Goal: Information Seeking & Learning: Learn about a topic

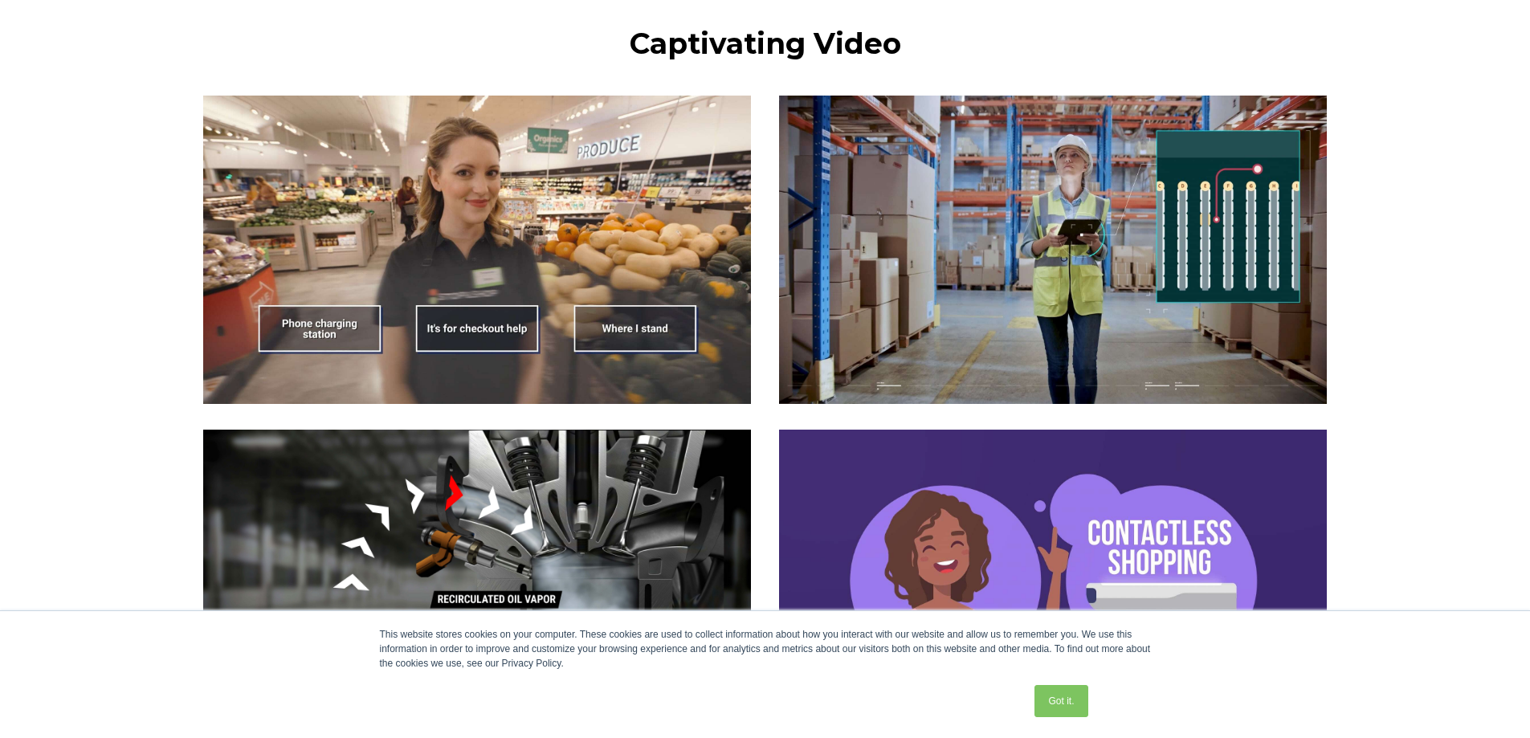
scroll to position [1445, 0]
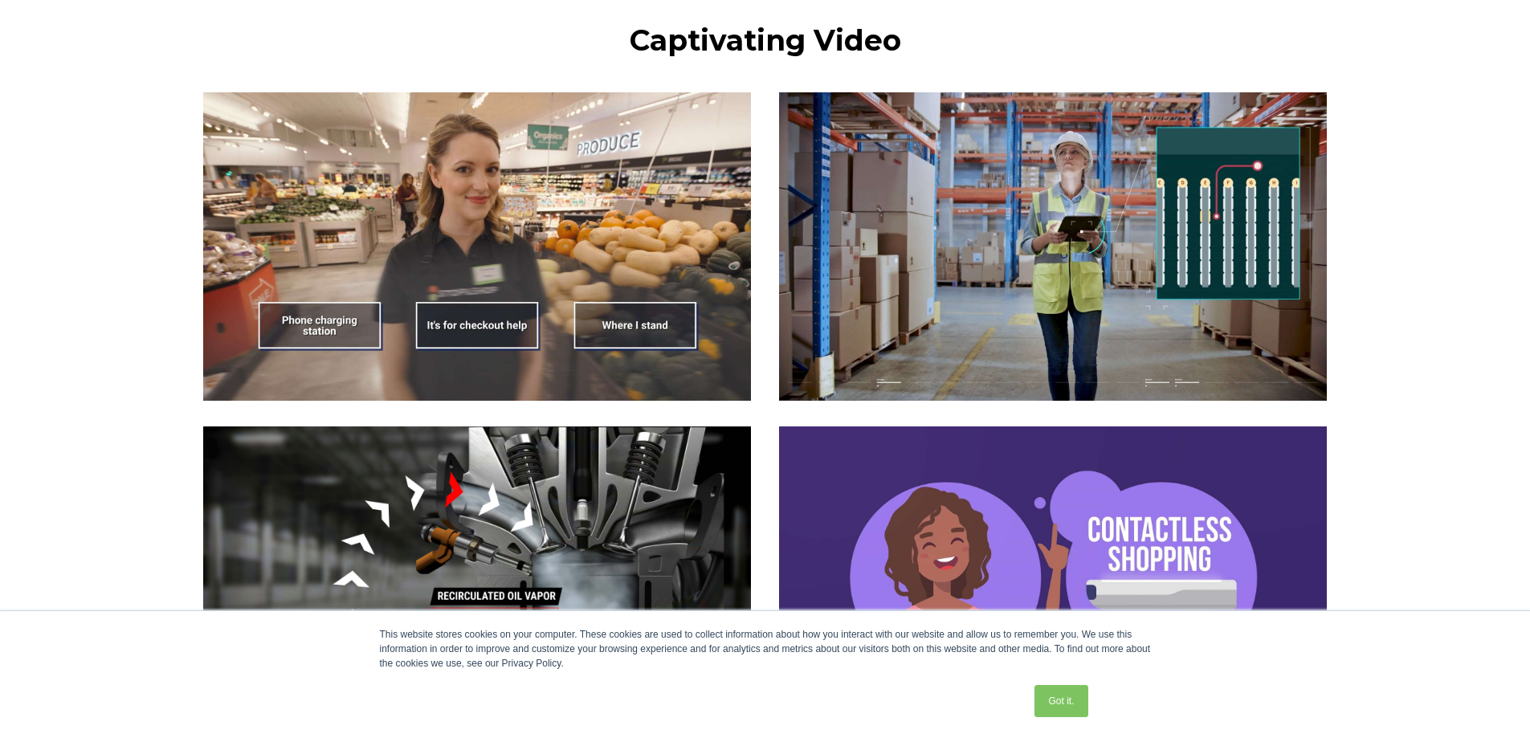
click at [637, 255] on img at bounding box center [477, 246] width 548 height 308
click at [625, 315] on img at bounding box center [477, 246] width 548 height 308
click at [503, 326] on img at bounding box center [477, 246] width 548 height 308
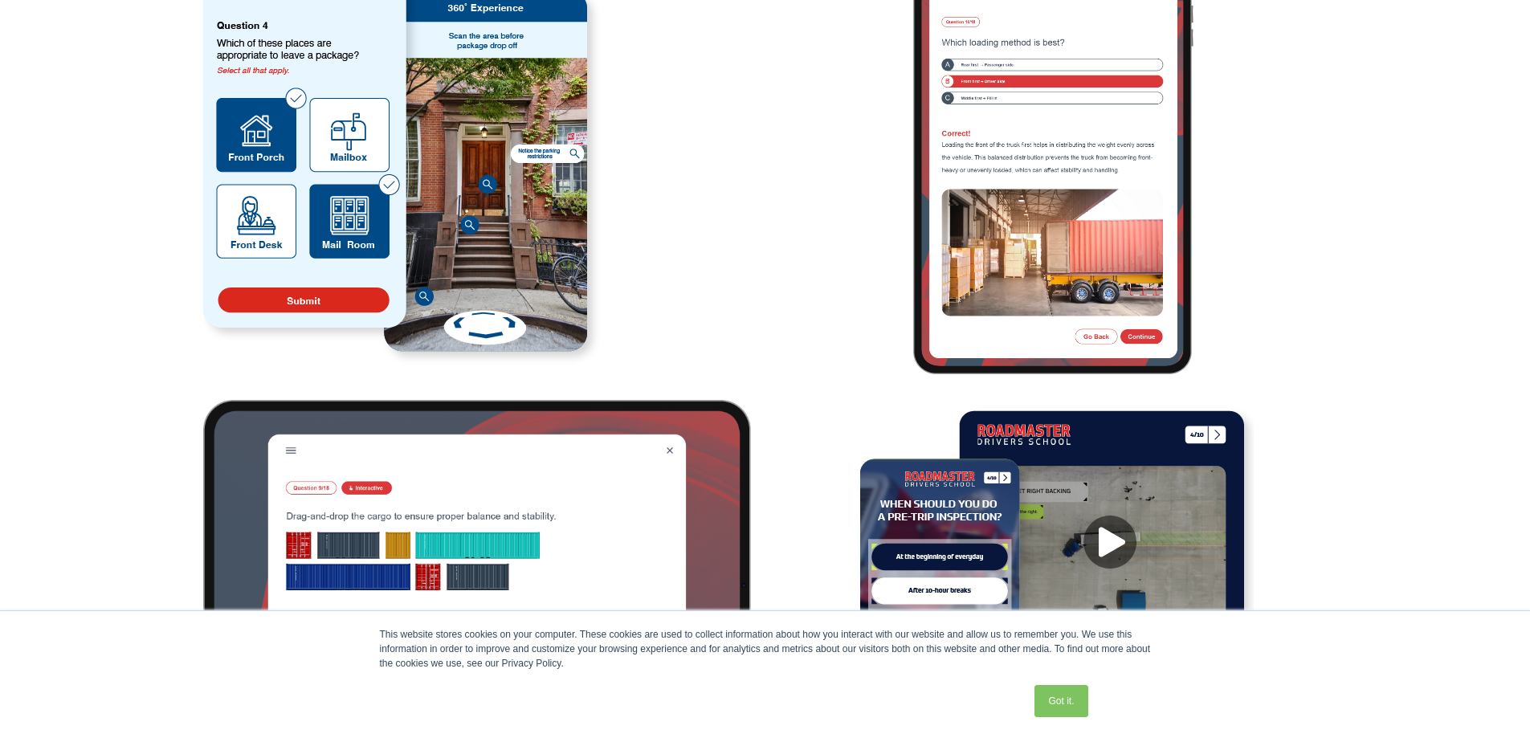
scroll to position [2730, 0]
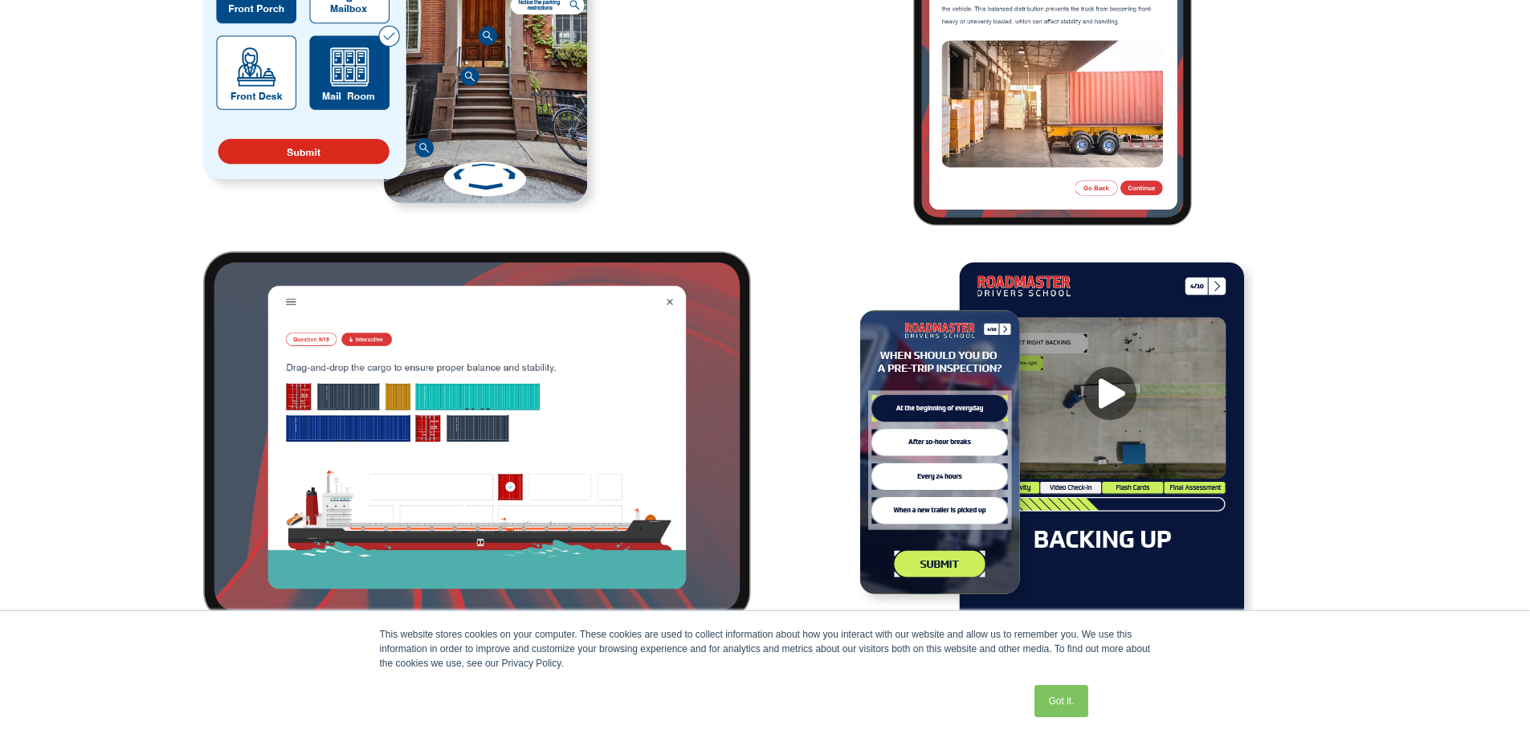
click at [809, 200] on div at bounding box center [1053, 19] width 548 height 413
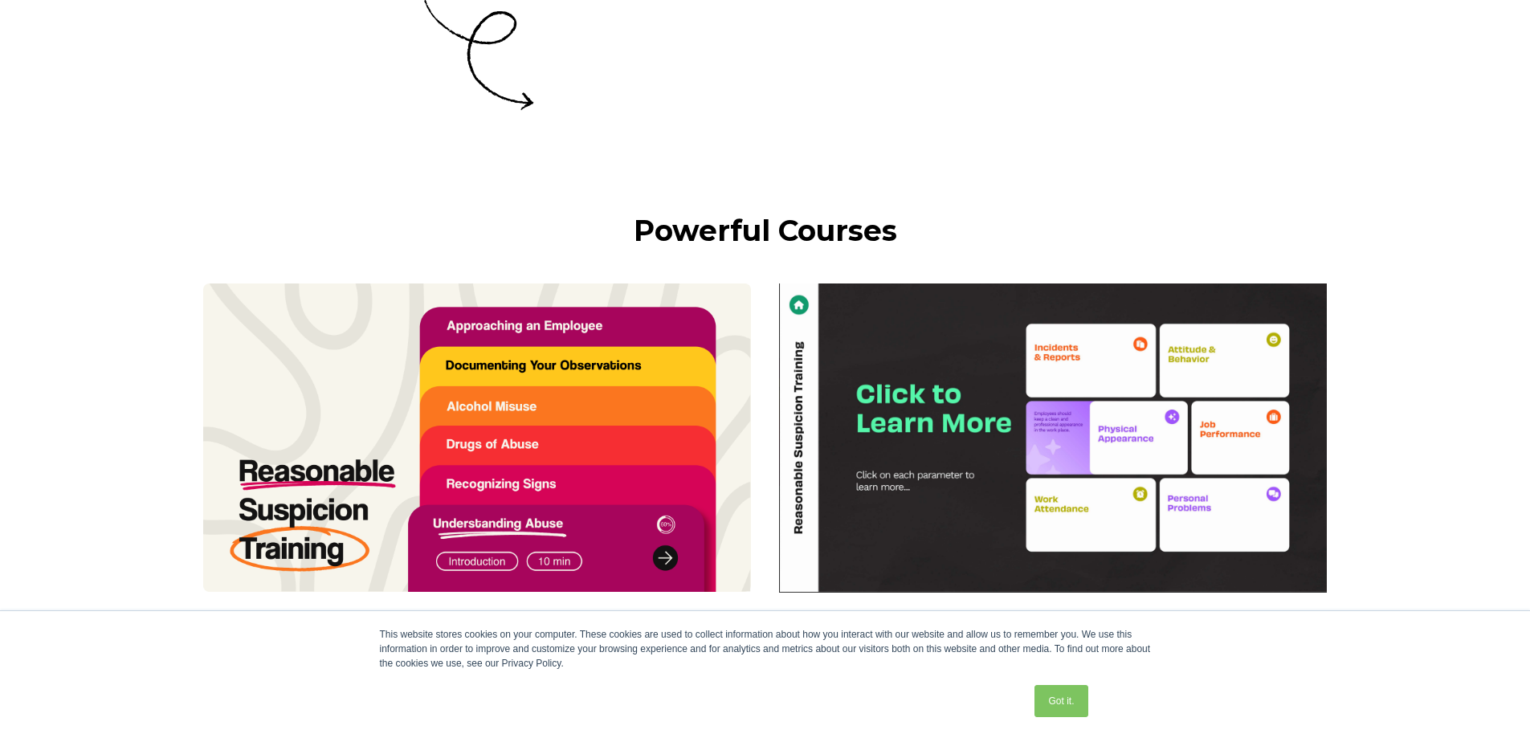
scroll to position [3453, 0]
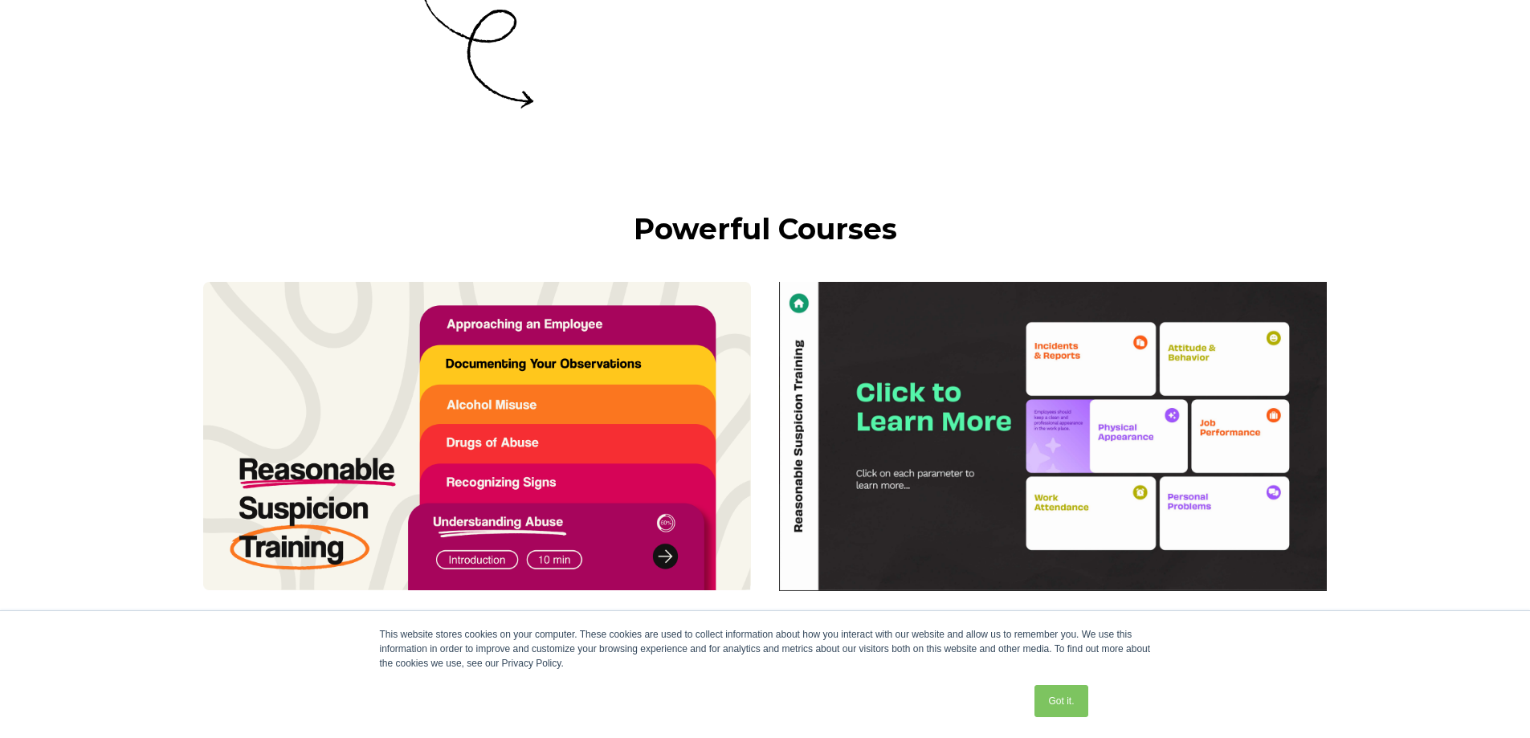
click at [743, 511] on img at bounding box center [477, 436] width 548 height 308
click at [642, 385] on img at bounding box center [477, 436] width 548 height 308
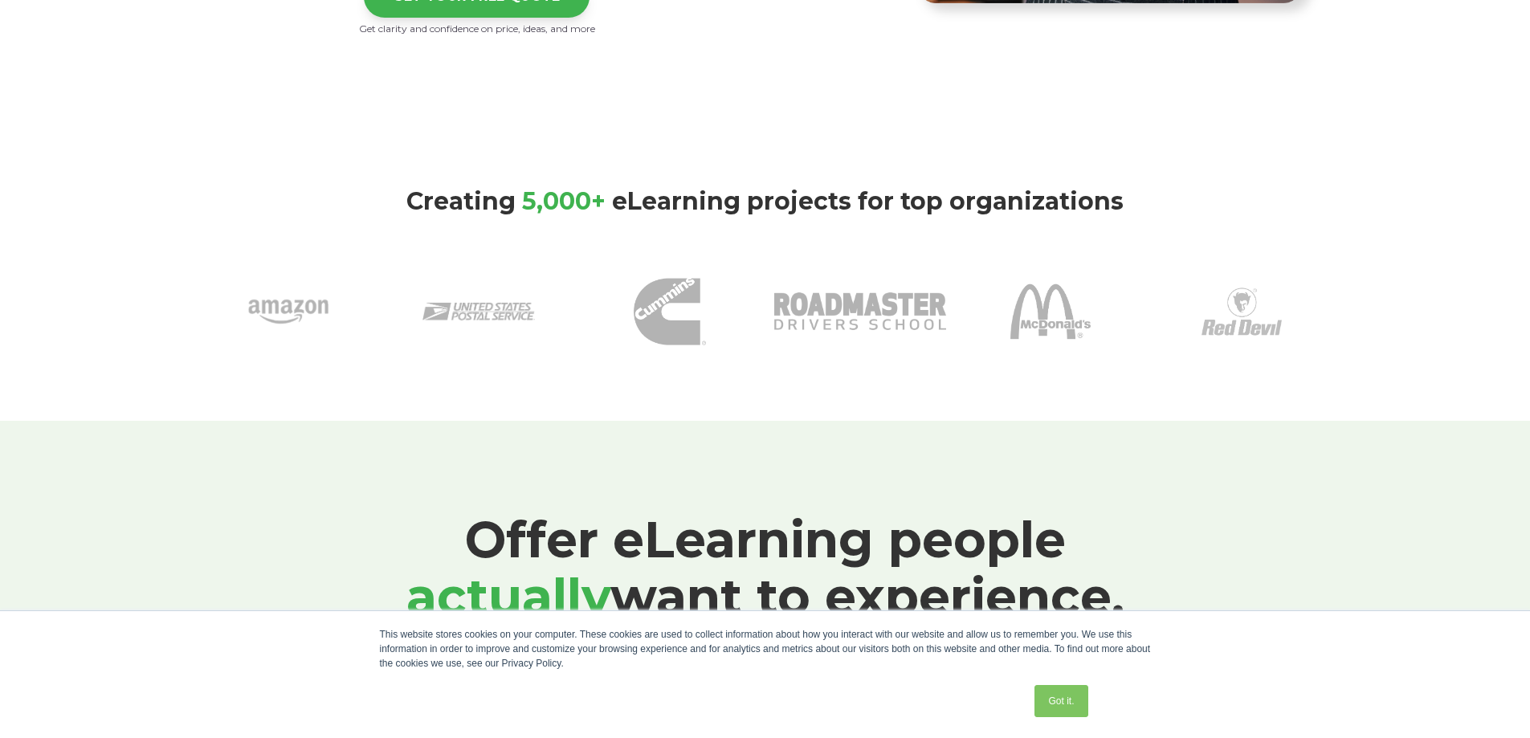
scroll to position [0, 0]
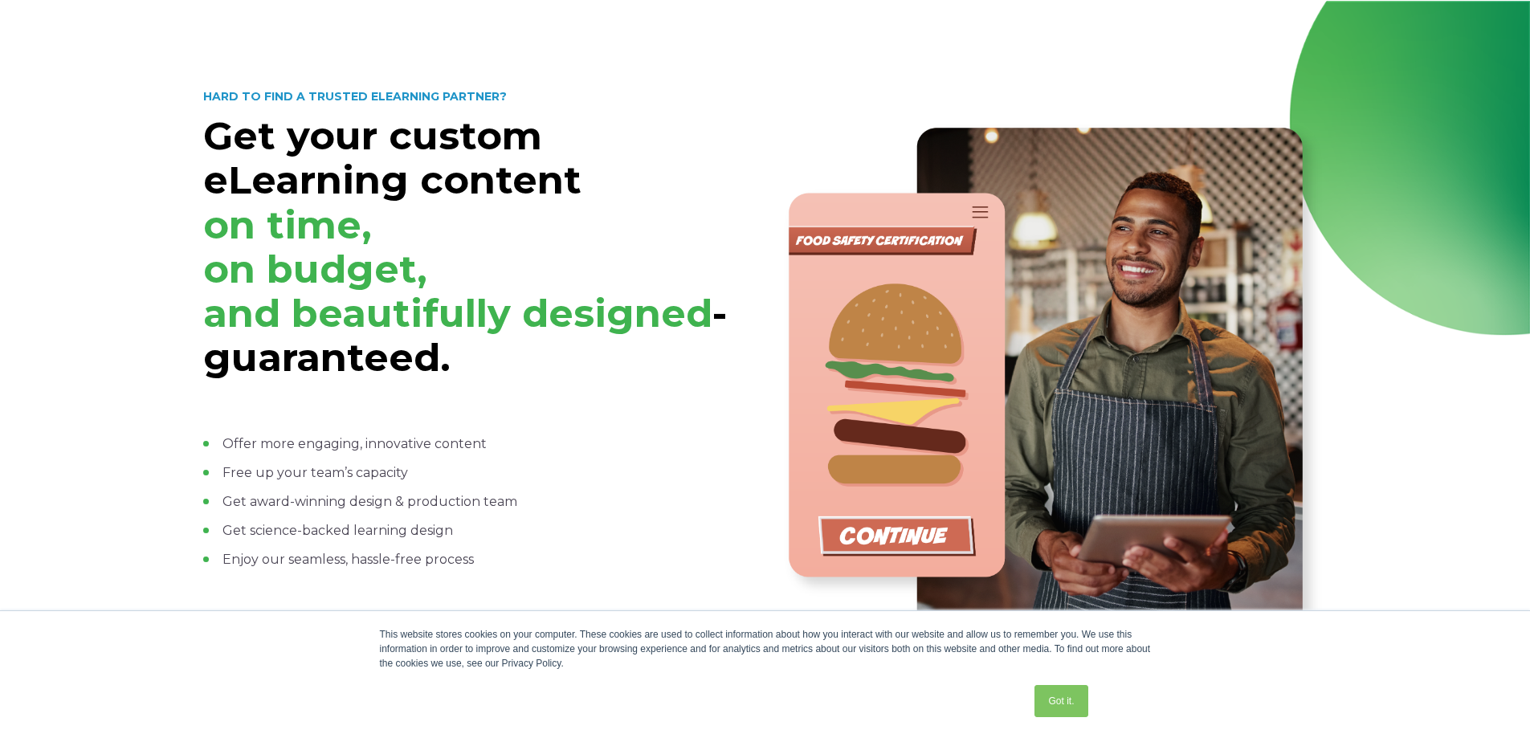
click at [1372, 62] on div "HARD TO FIND A TRUSTED ELEARNING PARTNER? Get your custom eLearning content on …" at bounding box center [765, 394] width 1530 height 786
click at [656, 120] on h1 "Get your custom eLearning content on time, on budget, and beautifully designed …" at bounding box center [477, 247] width 548 height 266
click at [277, 98] on strong "HARD TO FIND A TRUSTED ELEARNING PARTNER?" at bounding box center [355, 96] width 304 height 14
click at [280, 277] on span "on budget," at bounding box center [315, 269] width 224 height 47
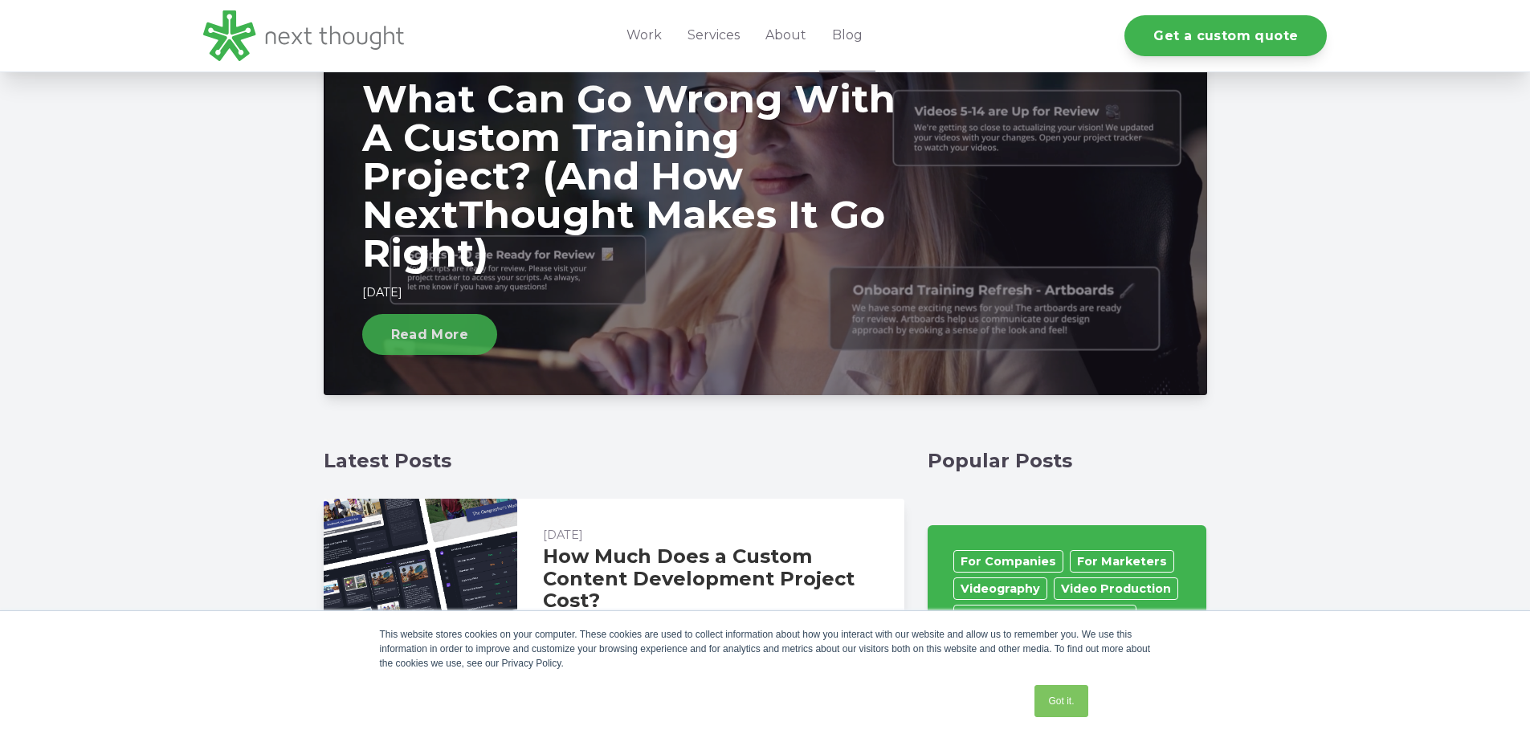
scroll to position [803, 0]
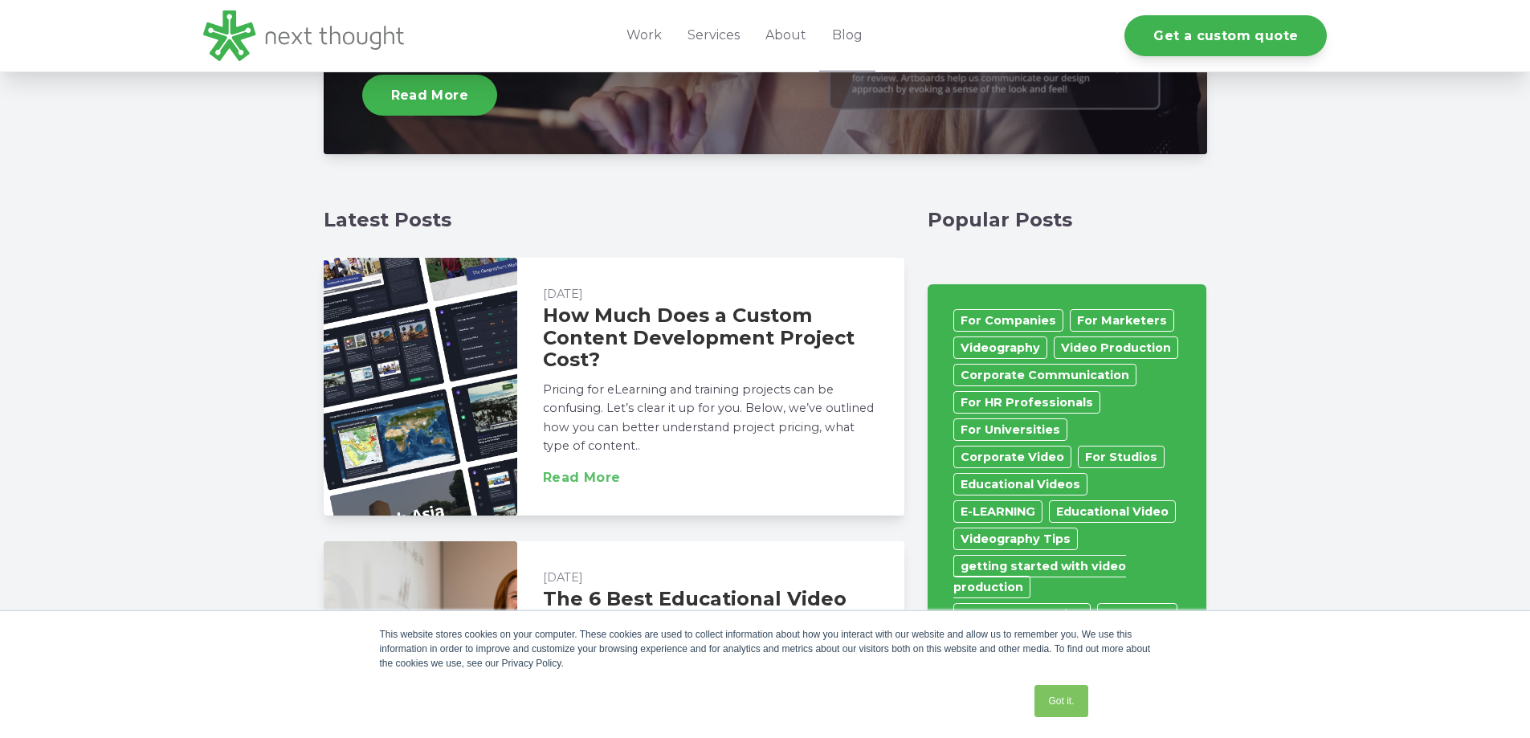
click at [593, 479] on link "Read More" at bounding box center [582, 477] width 78 height 13
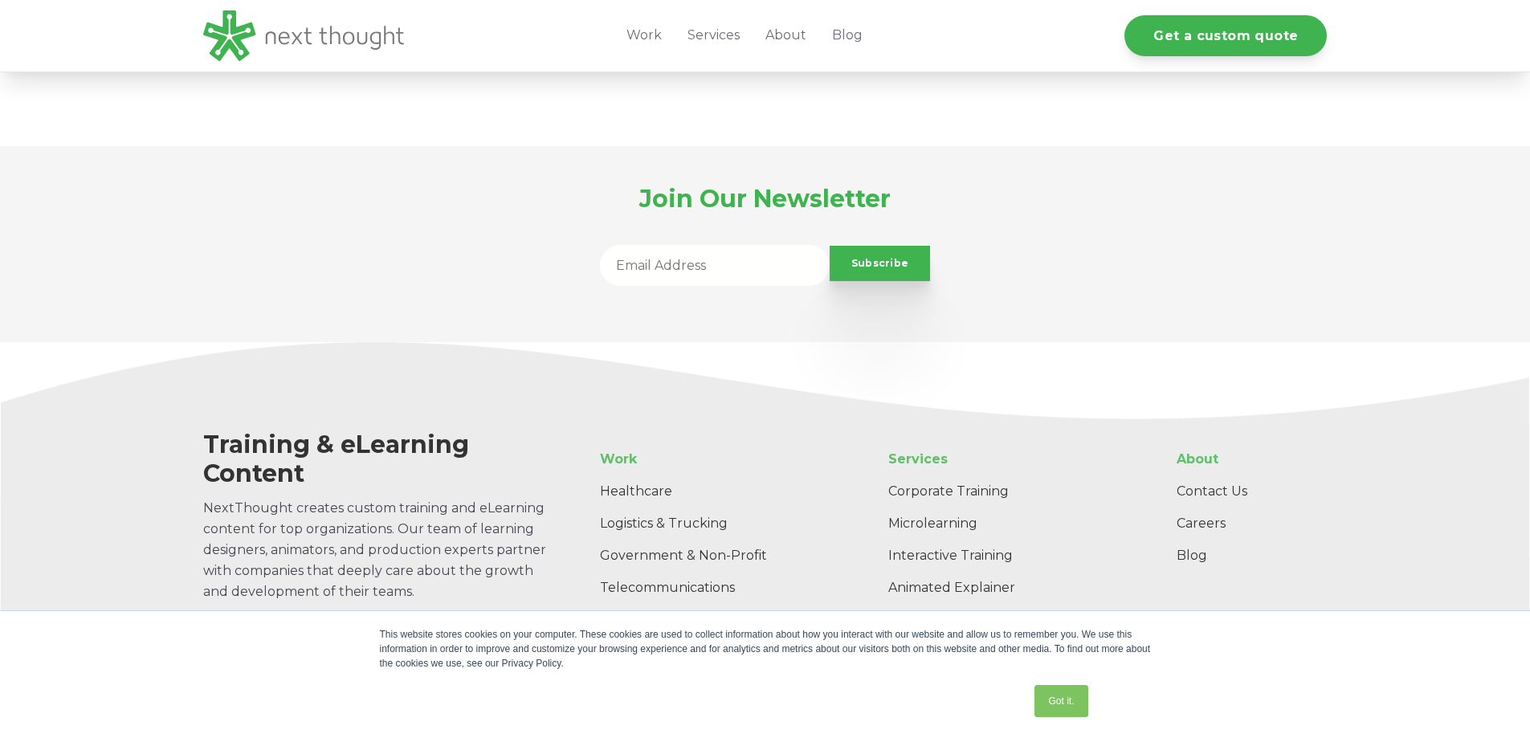
scroll to position [6733, 0]
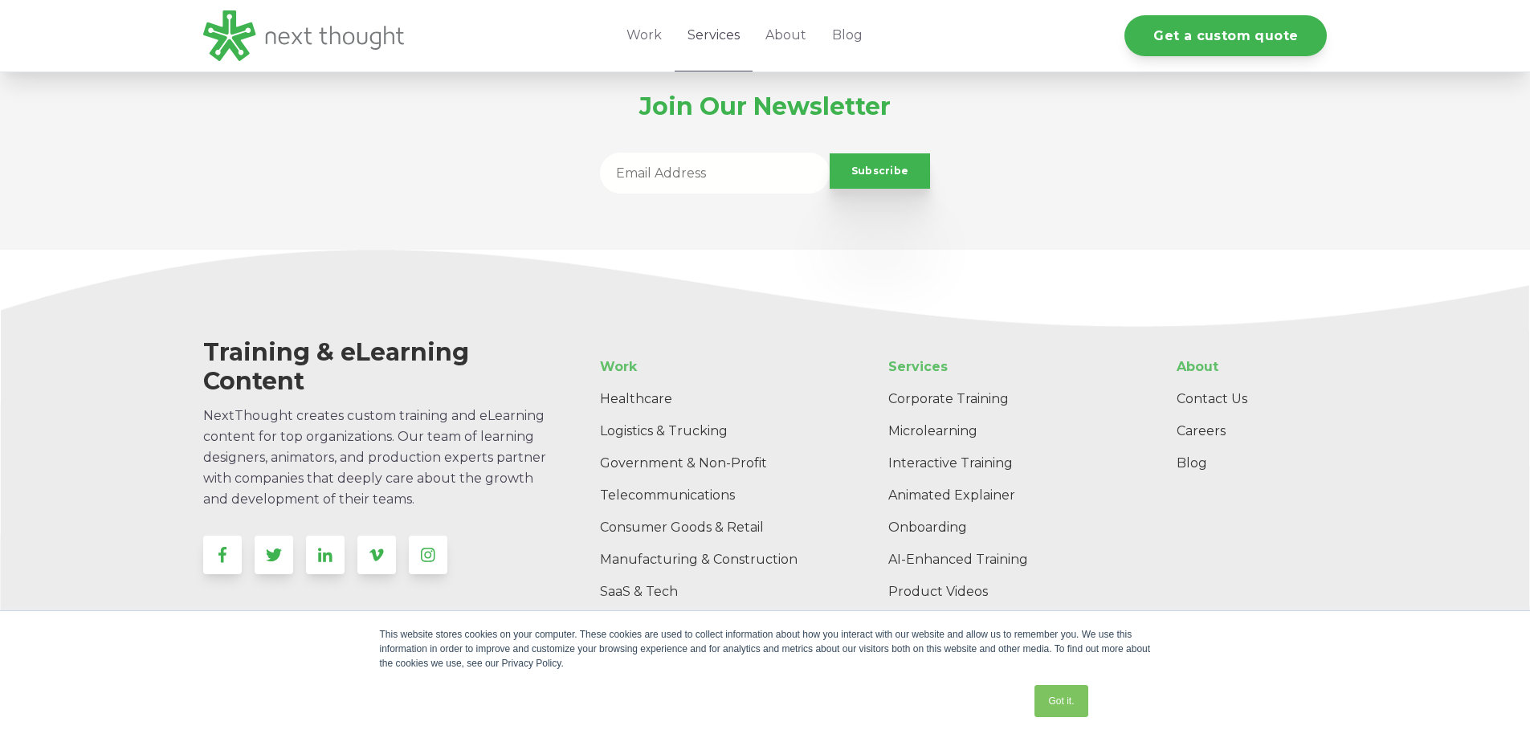
click at [708, 40] on link "Services" at bounding box center [713, 35] width 78 height 71
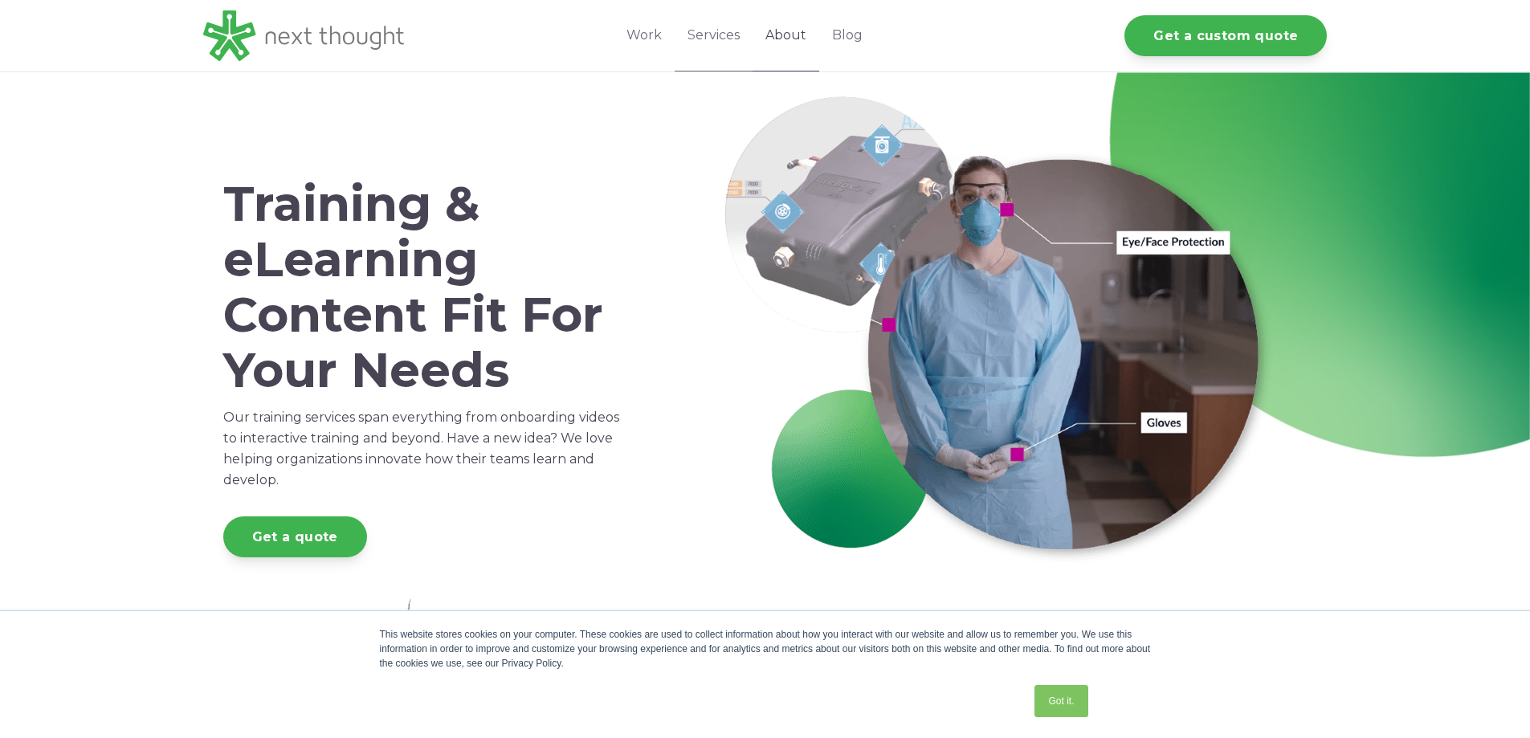
click at [801, 34] on link "About" at bounding box center [785, 35] width 67 height 71
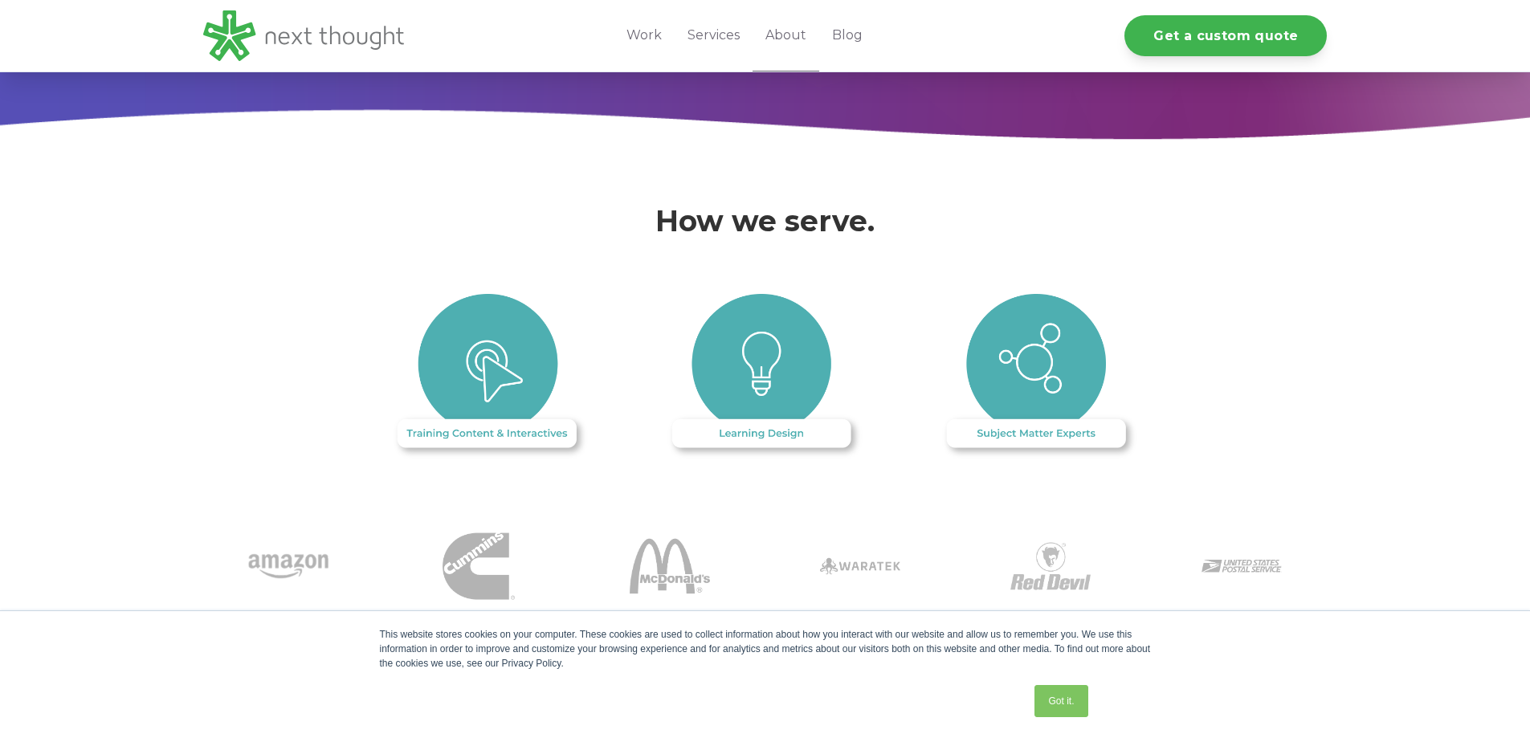
scroll to position [1526, 0]
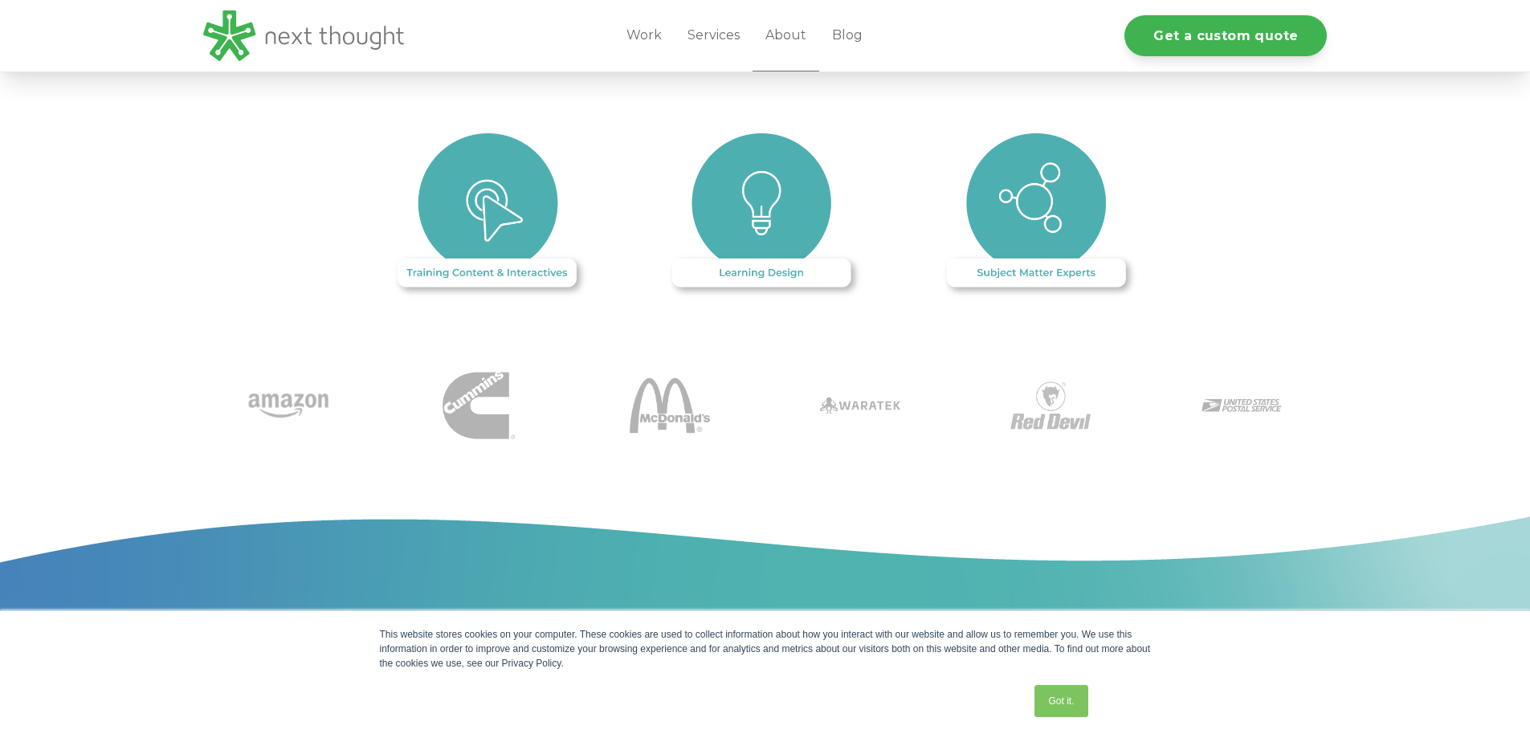
click at [773, 193] on img at bounding box center [765, 217] width 201 height 168
click at [750, 255] on img at bounding box center [765, 217] width 201 height 168
click at [486, 255] on img at bounding box center [490, 217] width 200 height 168
